Goal: Information Seeking & Learning: Learn about a topic

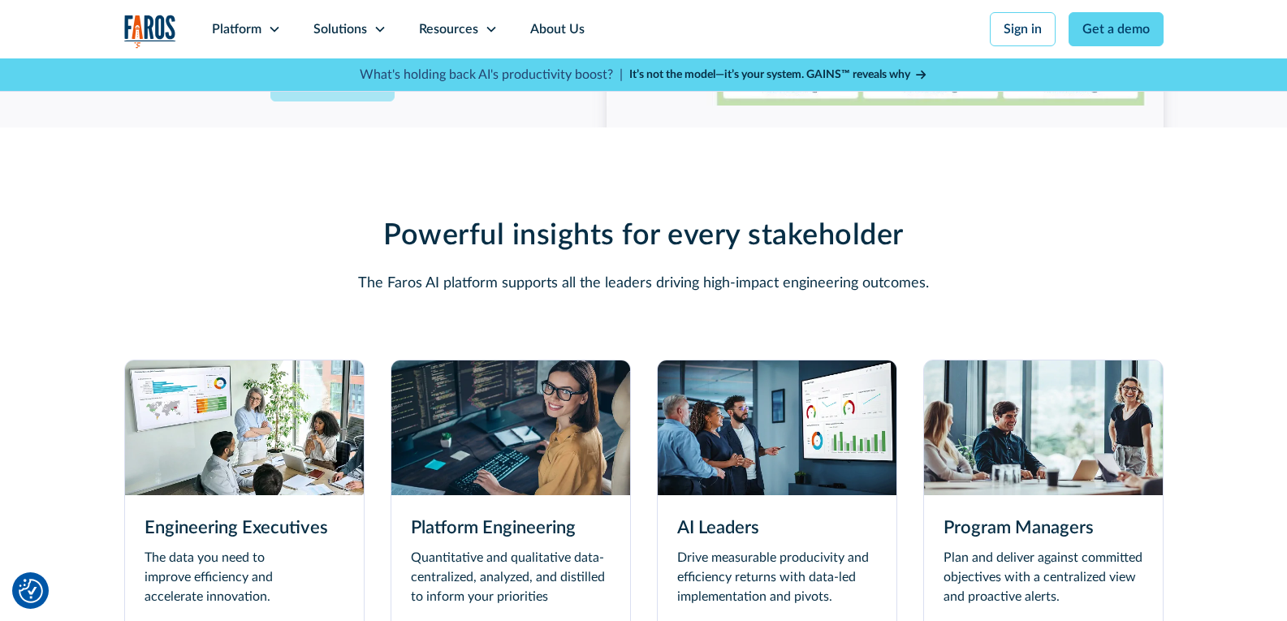
scroll to position [4166, 0]
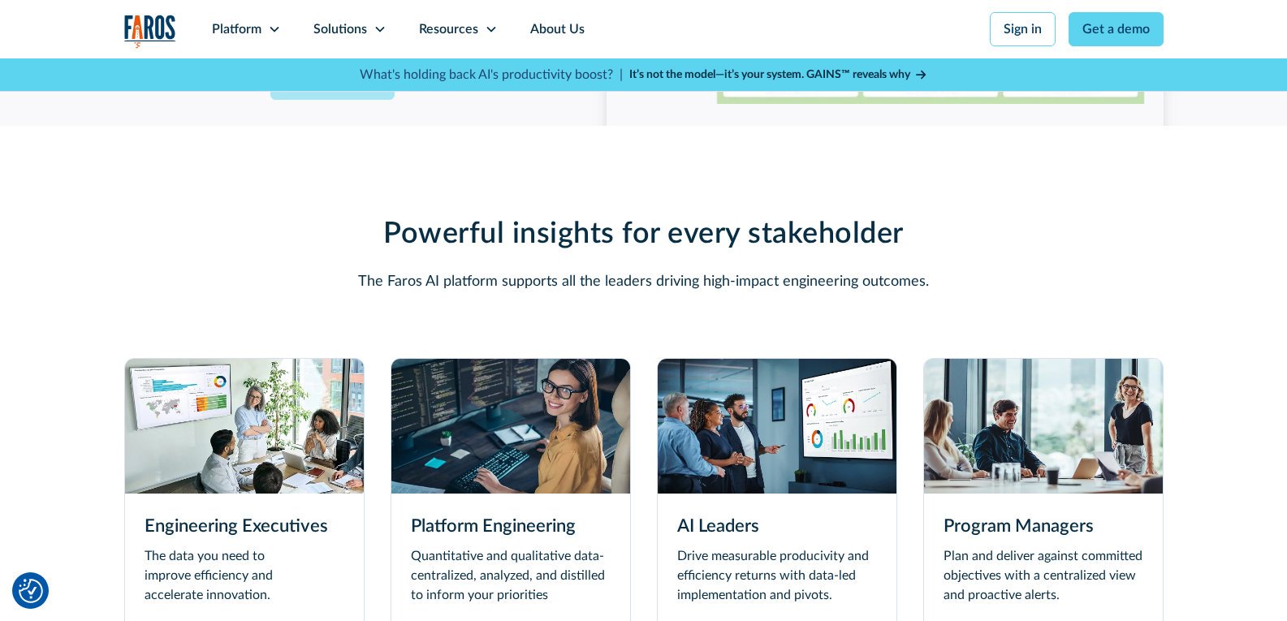
click at [176, 481] on img at bounding box center [244, 426] width 239 height 134
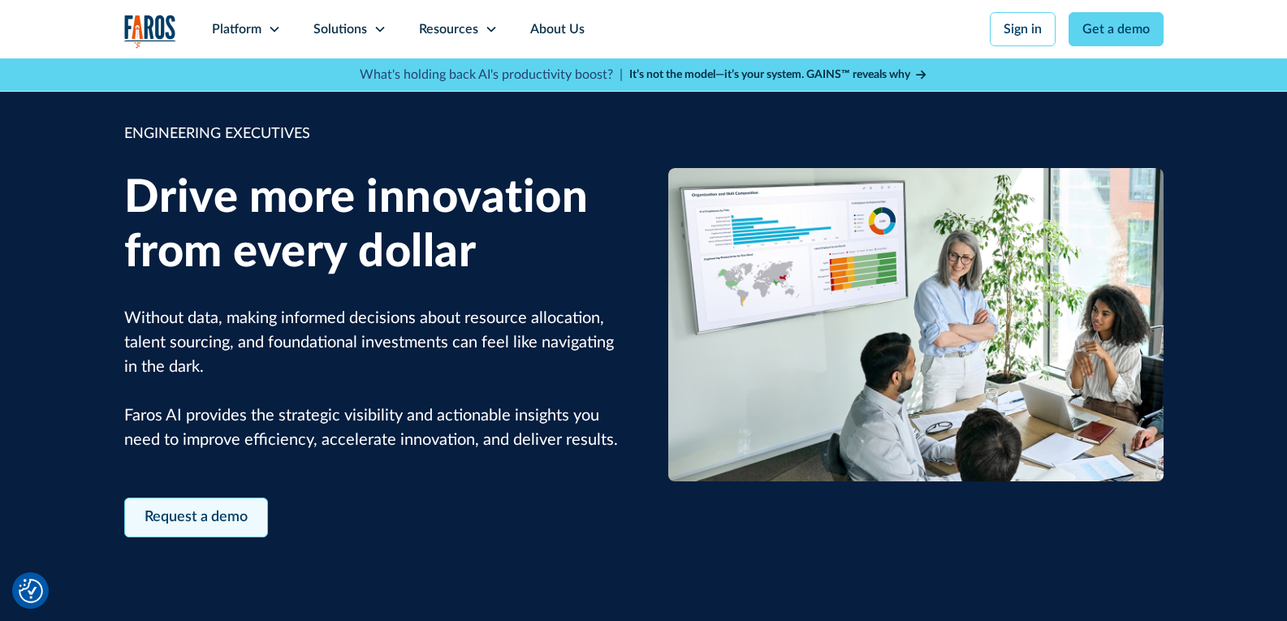
click at [233, 519] on link "Request a demo" at bounding box center [196, 518] width 144 height 40
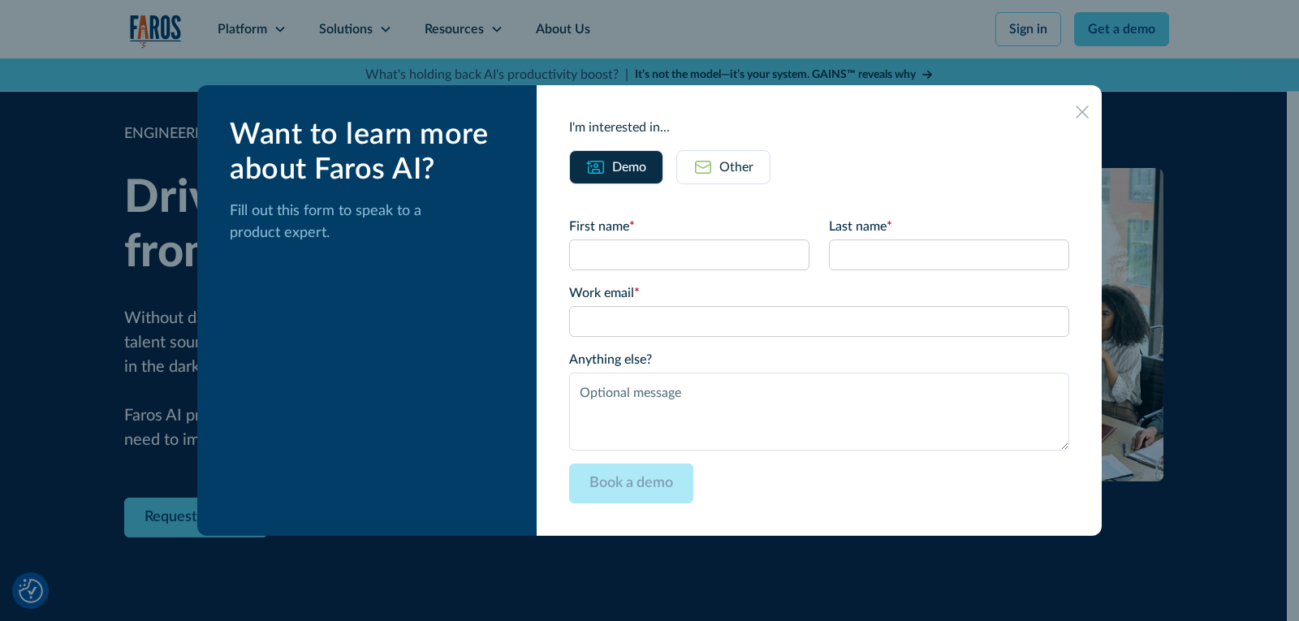
click at [1076, 114] on icon at bounding box center [1082, 112] width 13 height 13
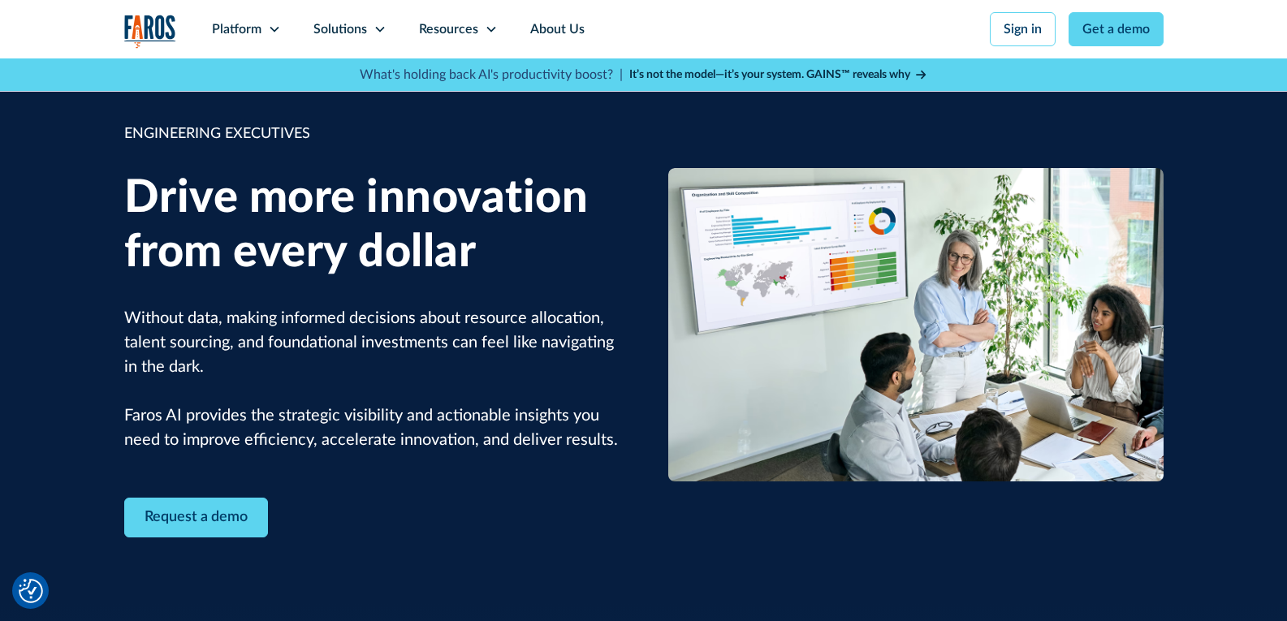
click at [727, 75] on strong "It’s not the model—it’s your system. GAINS™ reveals why" at bounding box center [769, 74] width 281 height 11
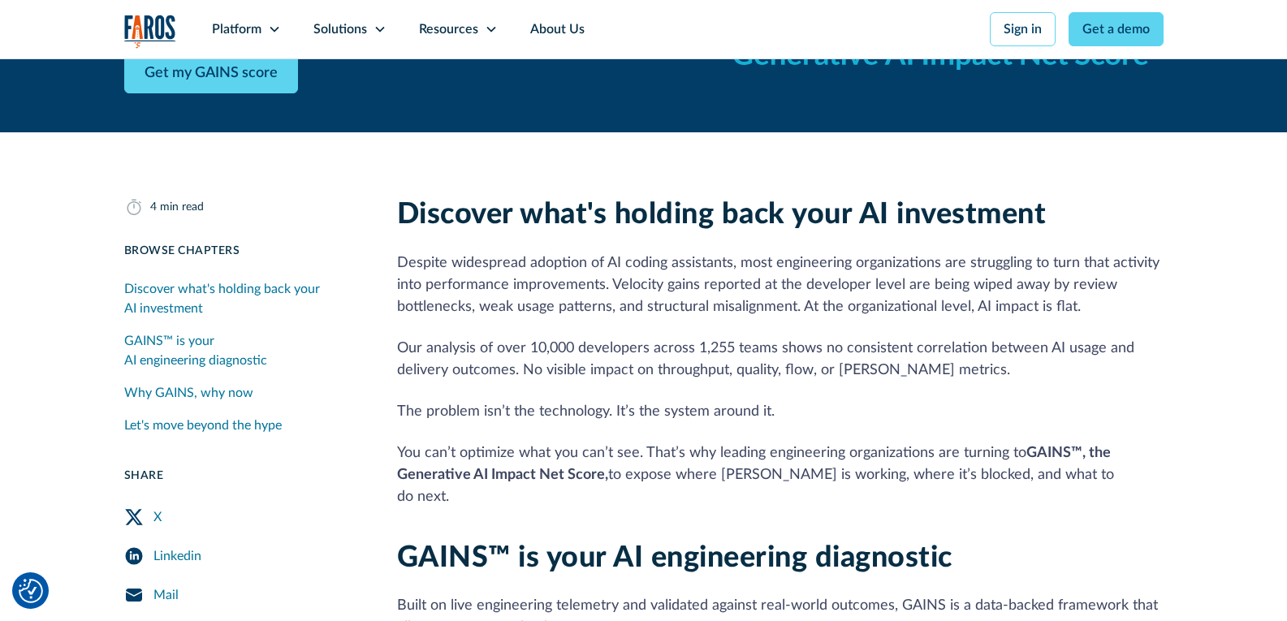
scroll to position [433, 0]
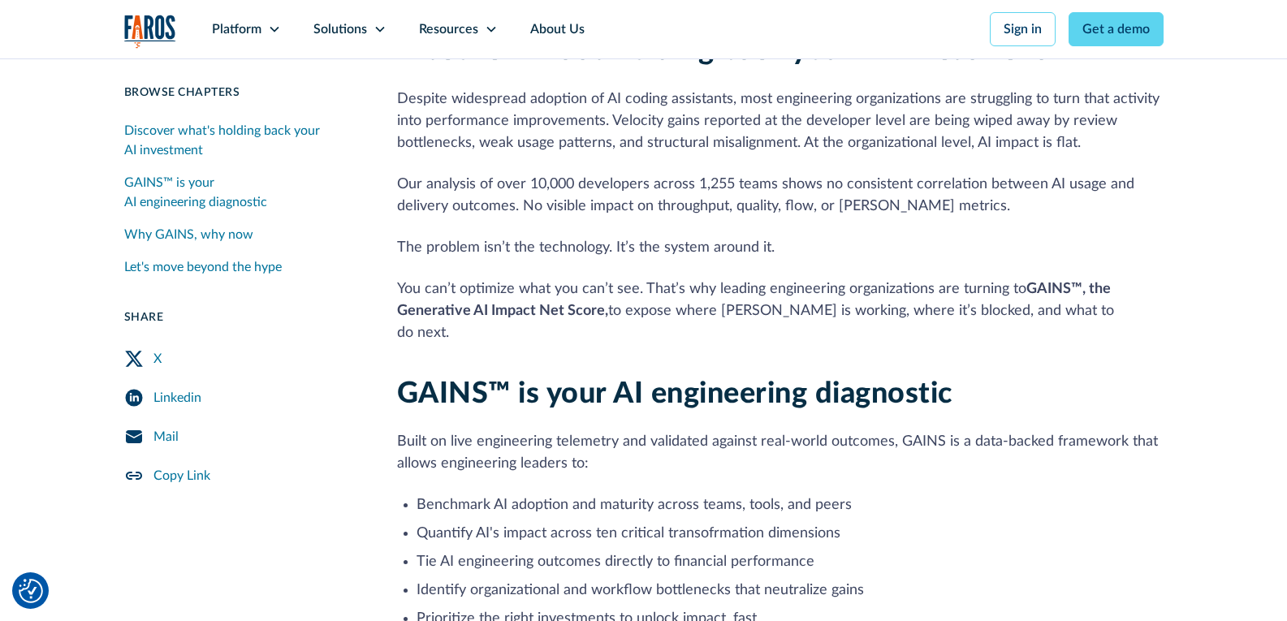
click at [173, 363] on link "X" at bounding box center [241, 358] width 234 height 39
